Goal: Task Accomplishment & Management: Use online tool/utility

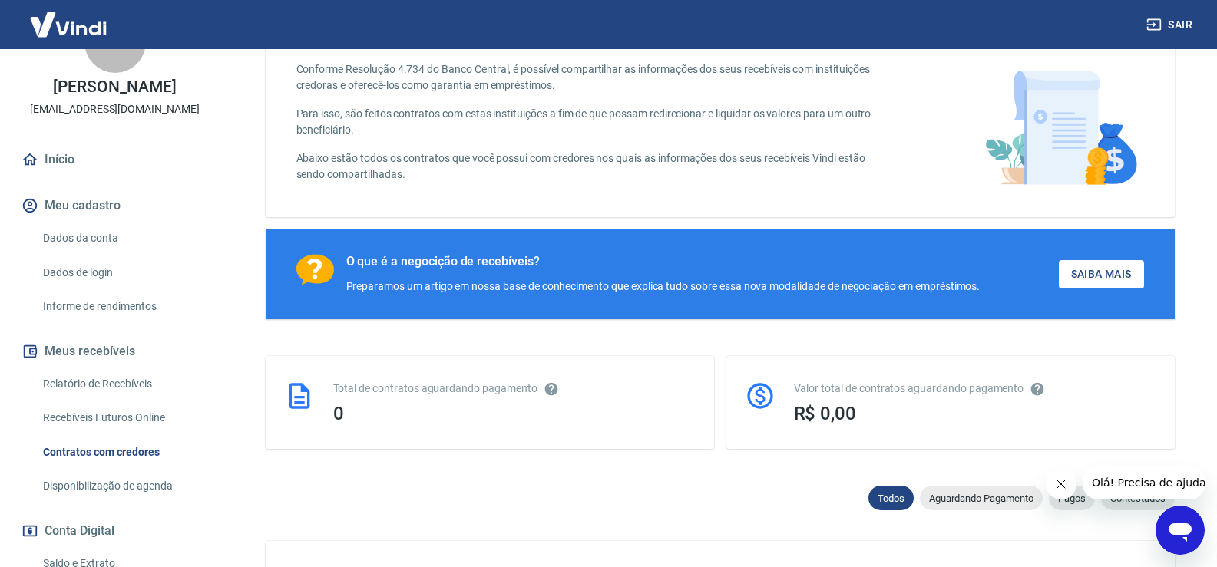
scroll to position [77, 0]
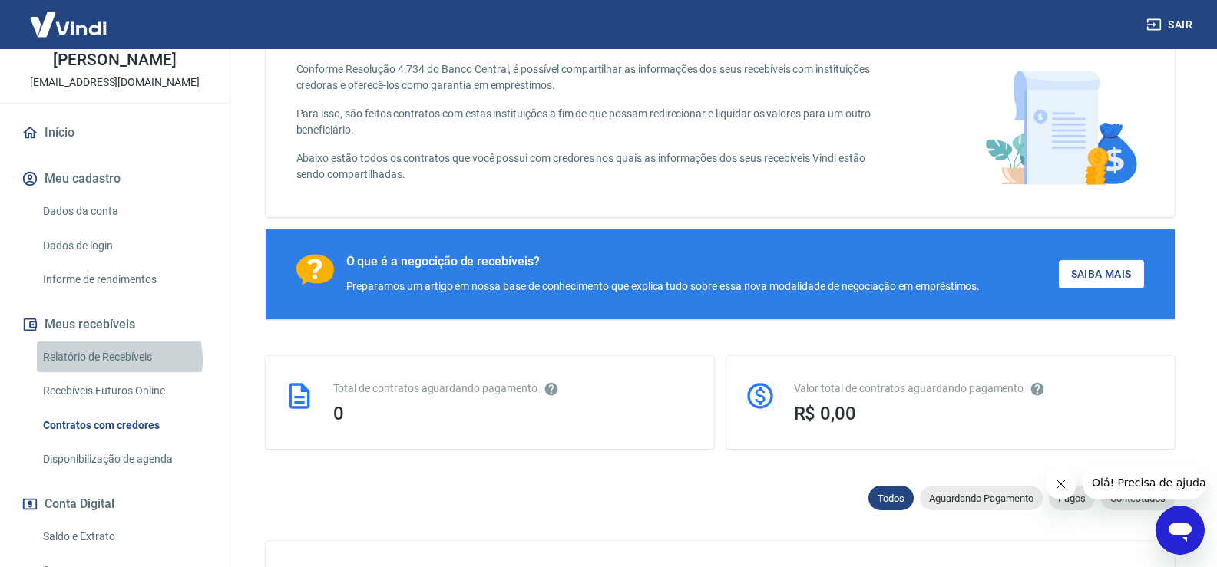
click at [115, 359] on link "Relatório de Recebíveis" at bounding box center [124, 357] width 174 height 31
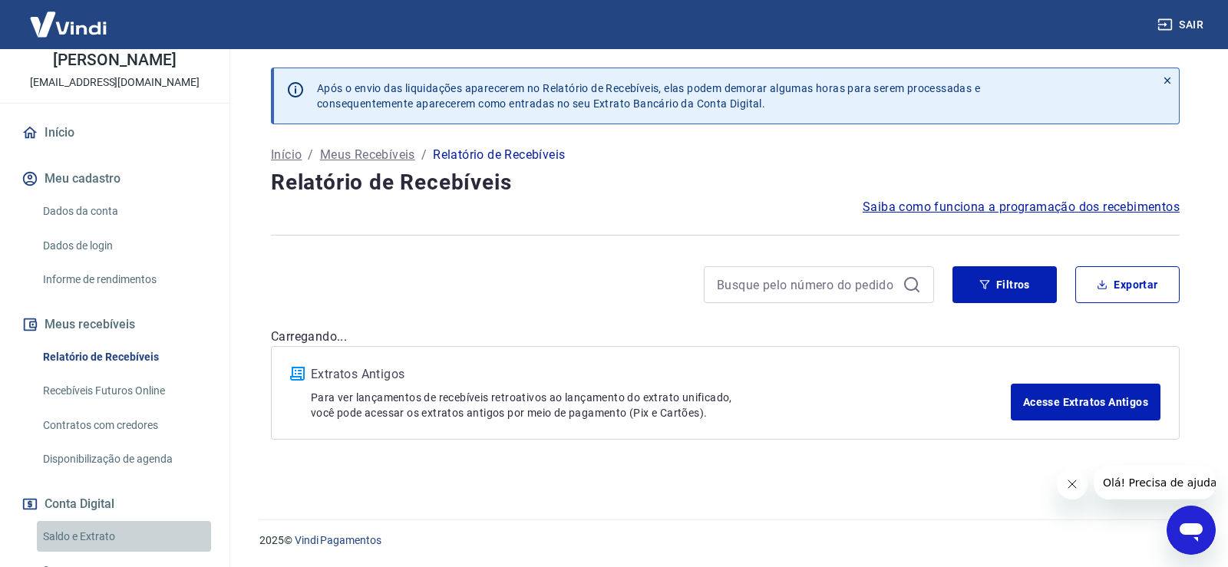
click at [130, 547] on link "Saldo e Extrato" at bounding box center [124, 536] width 174 height 31
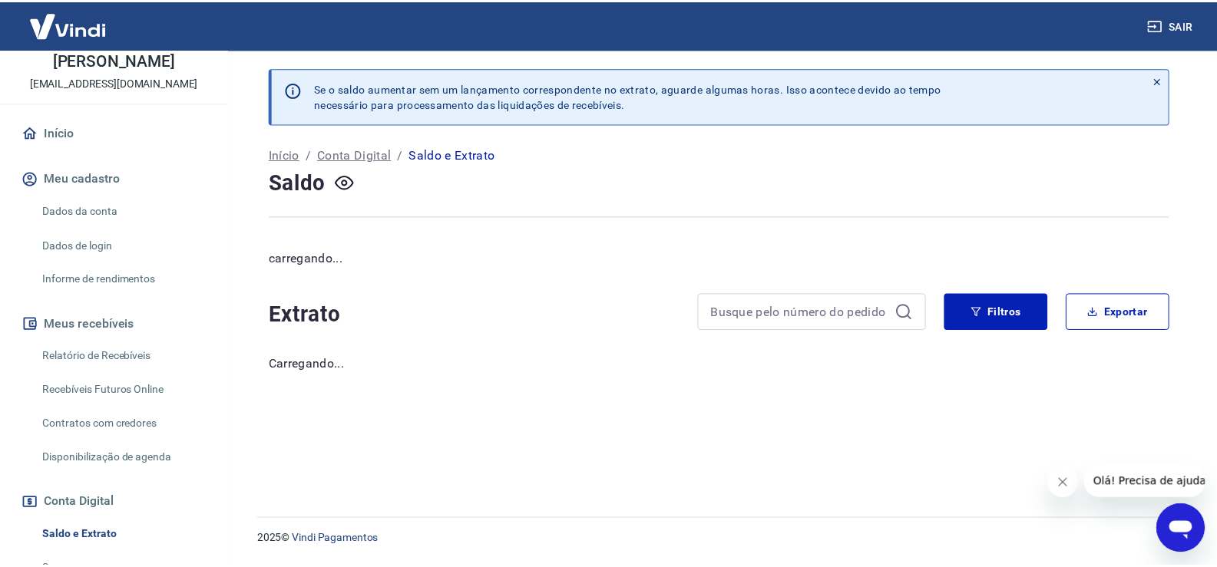
scroll to position [154, 0]
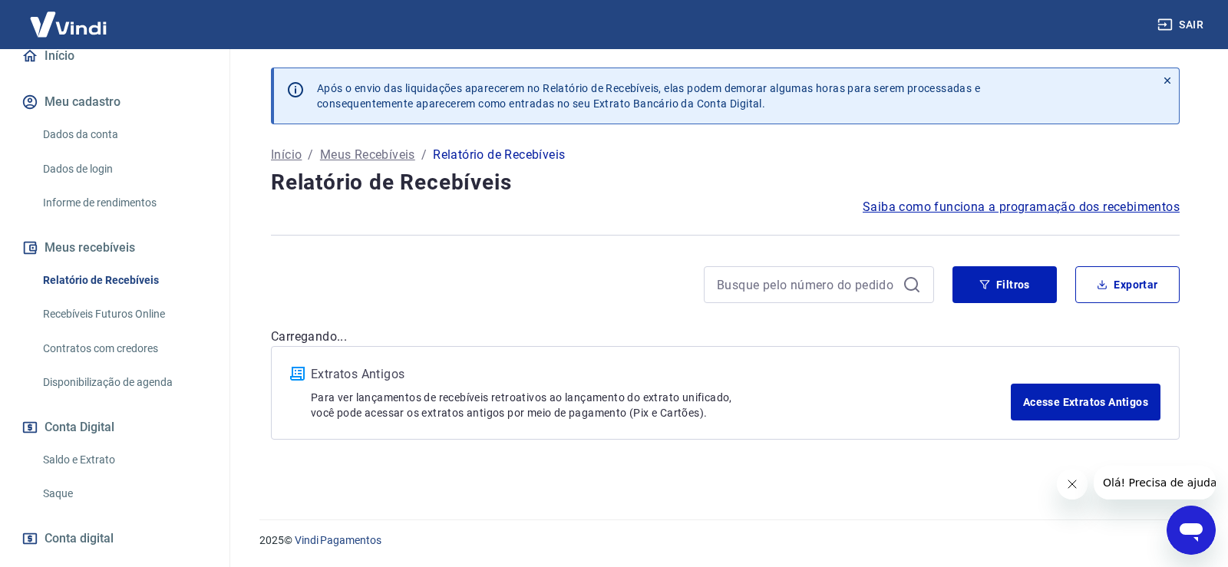
click at [91, 504] on link "Saque" at bounding box center [124, 493] width 174 height 31
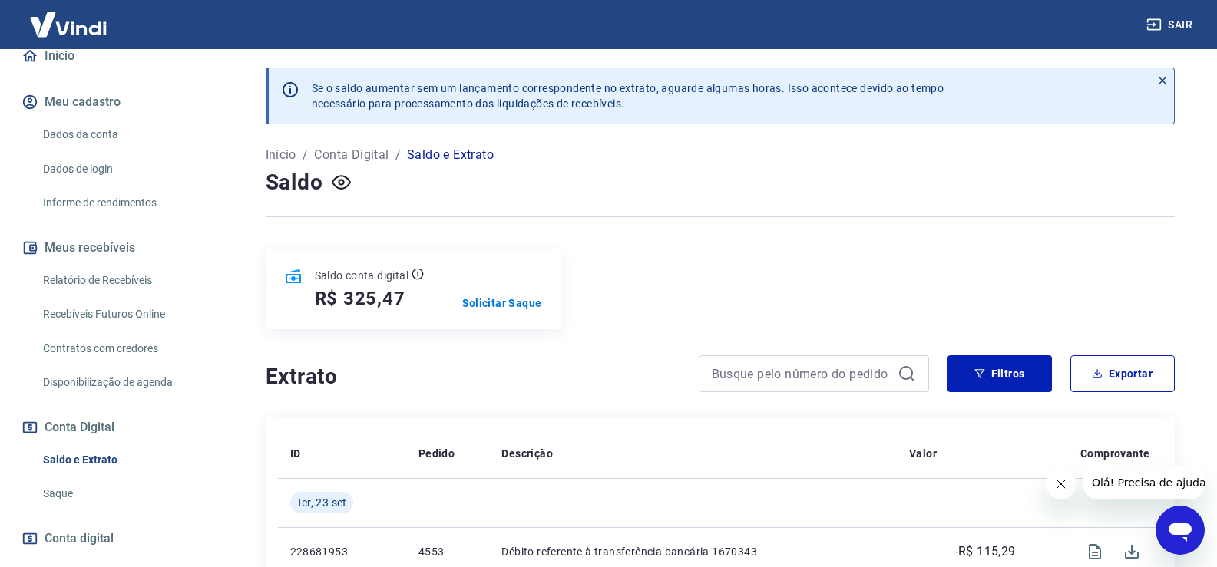
click at [466, 300] on p "Solicitar Saque" at bounding box center [502, 303] width 80 height 15
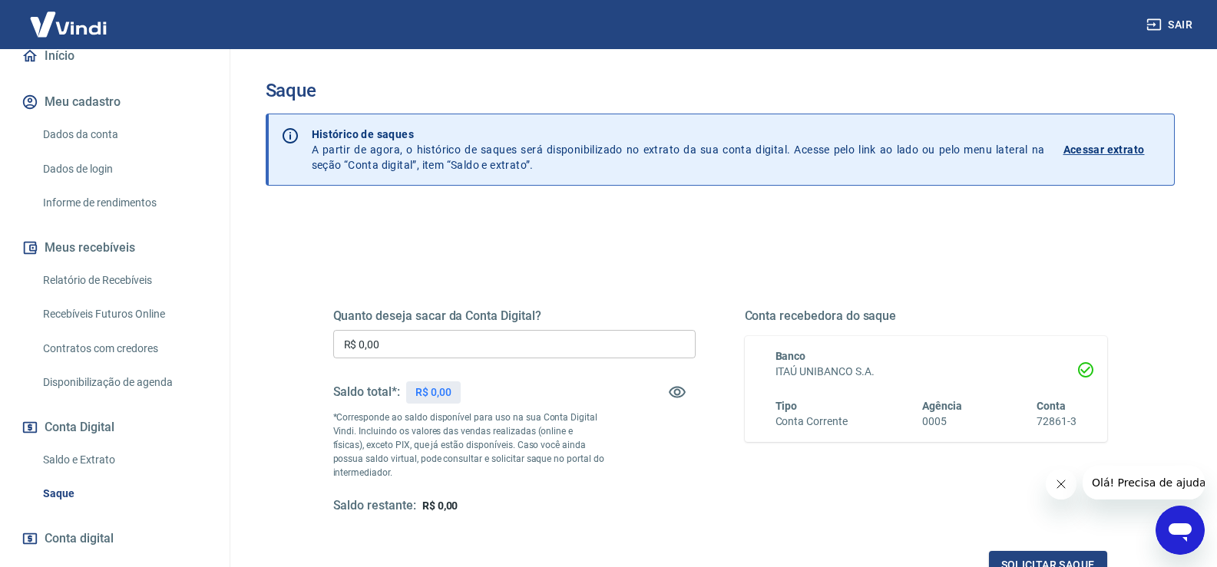
click at [441, 356] on input "R$ 0,00" at bounding box center [514, 344] width 362 height 28
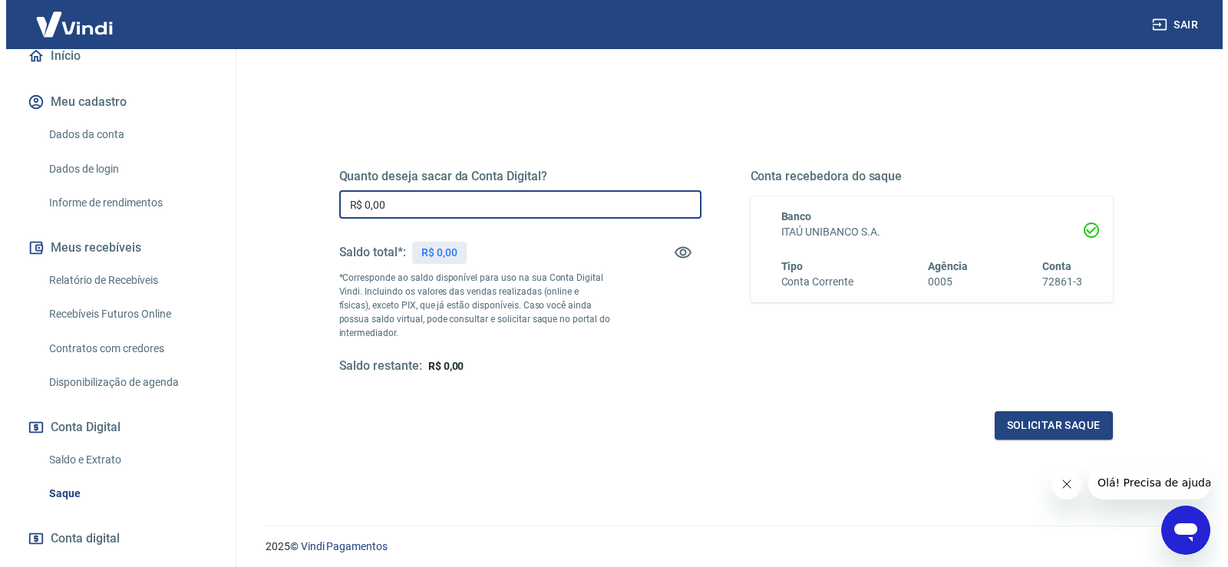
scroll to position [154, 0]
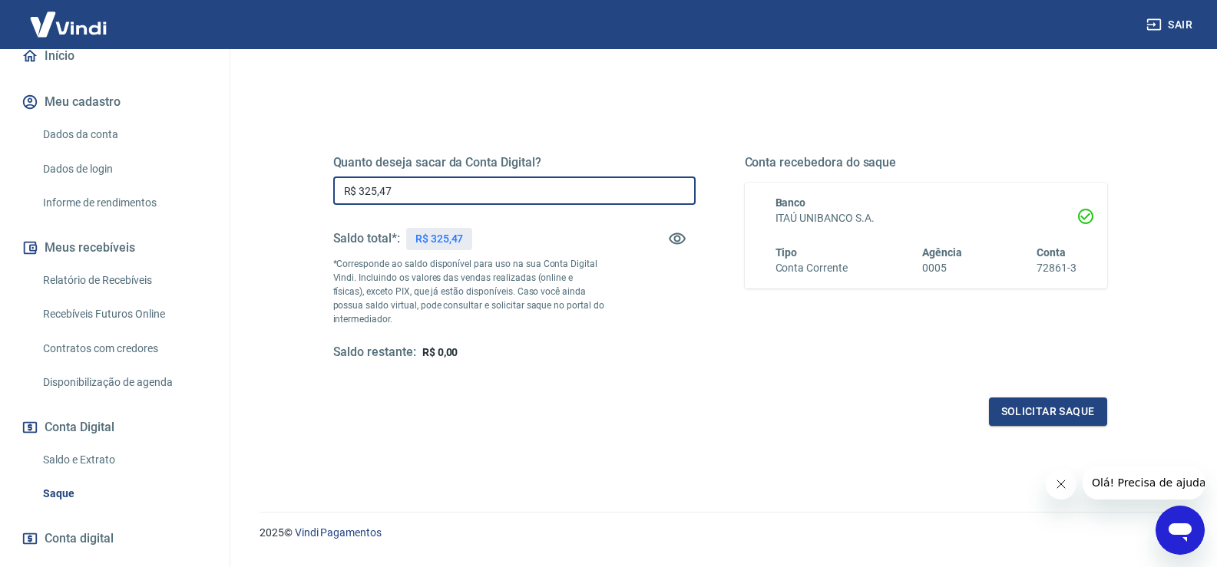
type input "R$ 325,47"
click at [1054, 432] on div "Quanto deseja sacar da Conta Digital? R$ 325,47 ​ Saldo total*: R$ 325,47 *Corr…" at bounding box center [720, 266] width 811 height 357
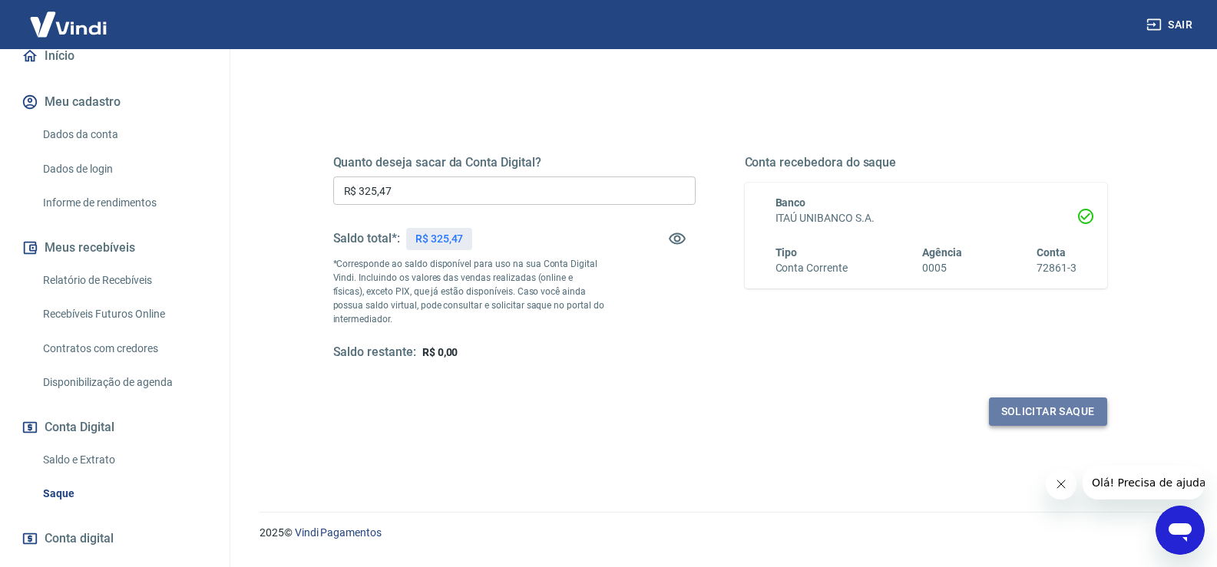
click at [1047, 422] on button "Solicitar saque" at bounding box center [1048, 412] width 118 height 28
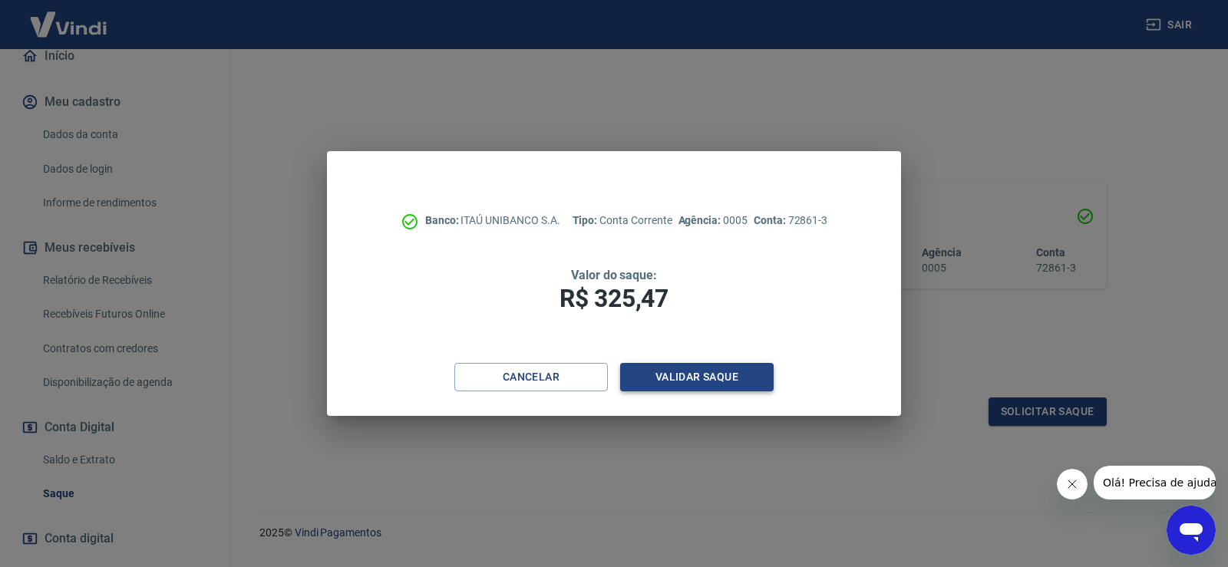
click at [692, 381] on button "Validar saque" at bounding box center [697, 377] width 154 height 28
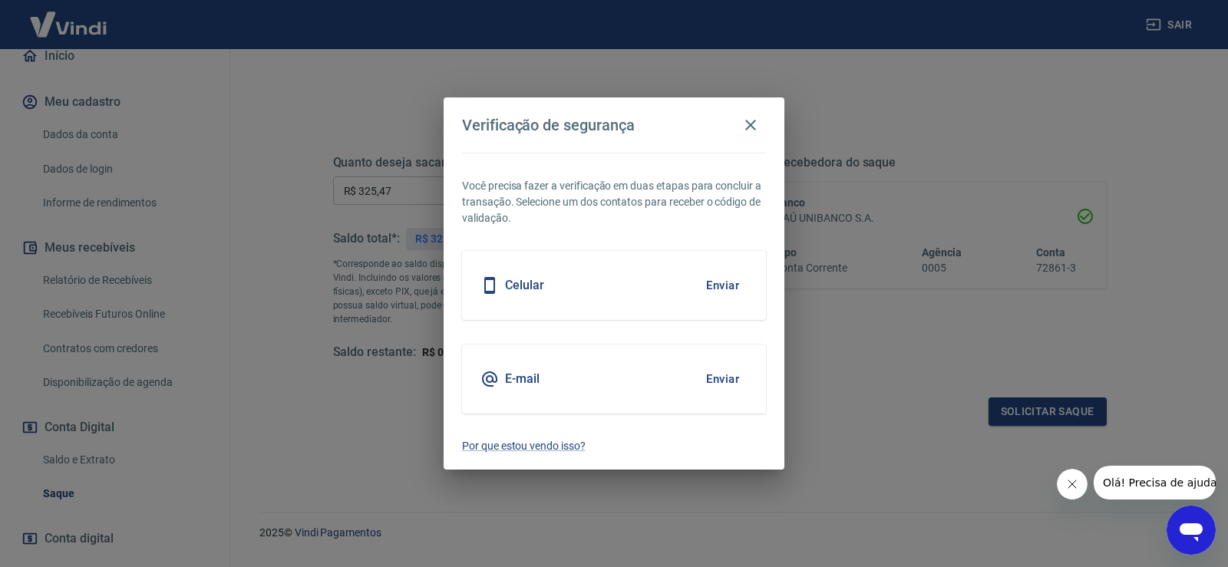
click at [729, 379] on button "Enviar" at bounding box center [723, 379] width 50 height 32
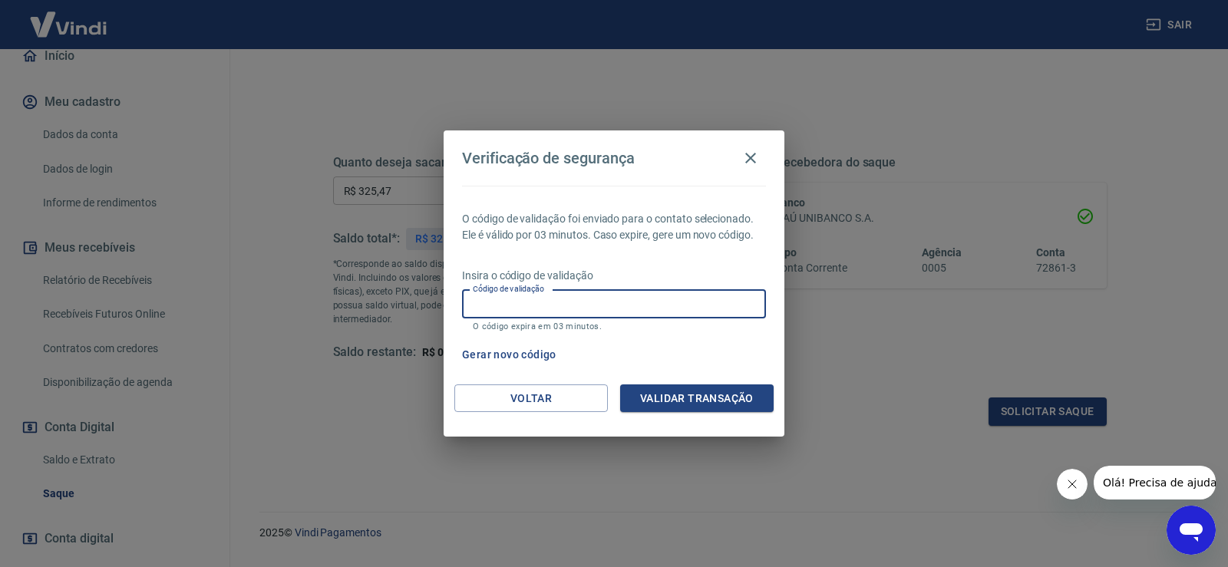
click at [563, 315] on input "Código de validação" at bounding box center [614, 304] width 304 height 28
paste input "278662"
type input "278662"
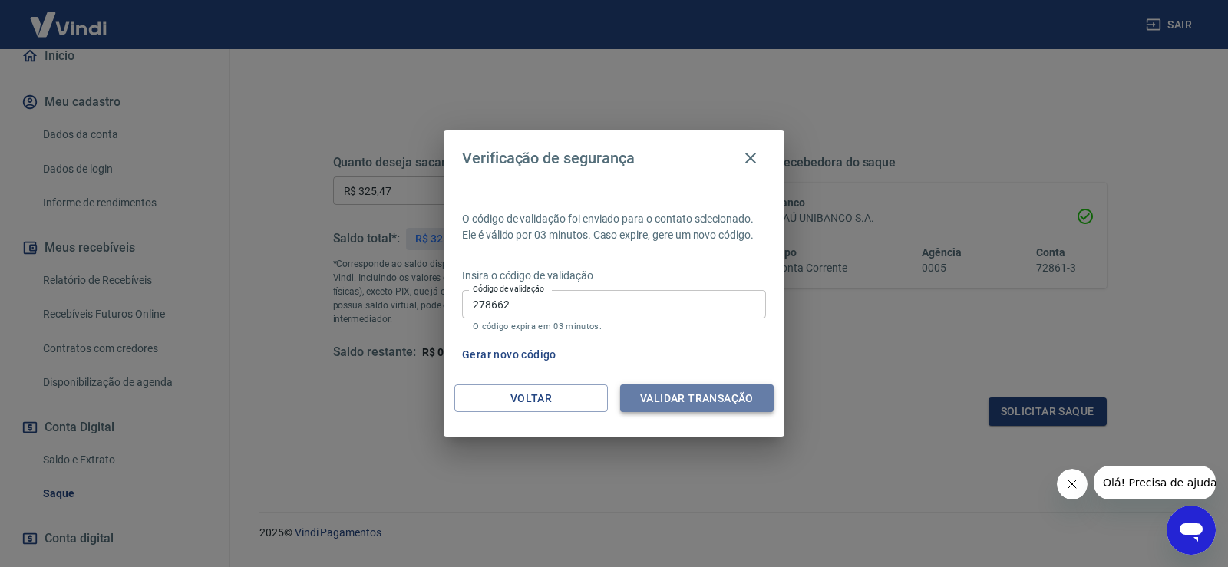
click at [652, 388] on button "Validar transação" at bounding box center [697, 399] width 154 height 28
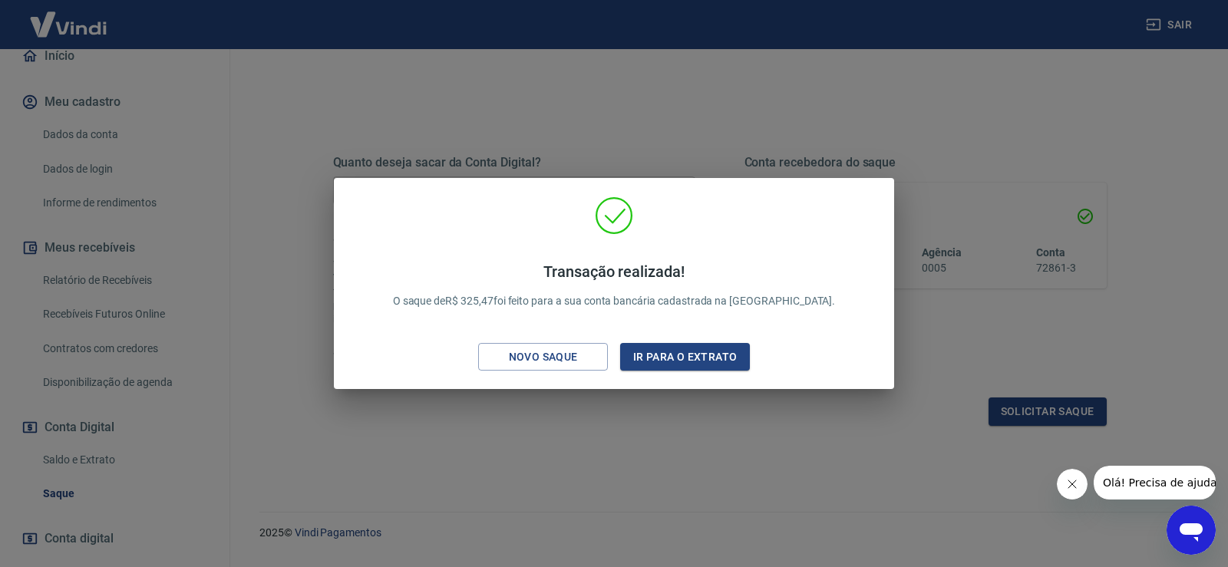
click at [406, 485] on div "Transação realizada! O saque de R$ 325,47 foi feito para a sua conta bancária c…" at bounding box center [614, 283] width 1228 height 567
